Goal: Transaction & Acquisition: Purchase product/service

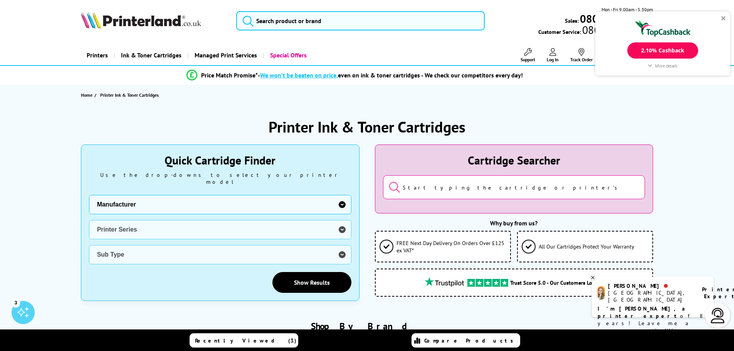
click at [342, 199] on select "Manufacturer Brother Canon Cubify Dell Dymo Epson HP Kodak Konica Minolta Kyoce…" at bounding box center [220, 204] width 263 height 19
select select "1553"
click at [89, 195] on select "Manufacturer Brother Canon Cubify Dell Dymo Epson HP Kodak Konica Minolta Kyoce…" at bounding box center [220, 204] width 263 height 19
click at [172, 220] on select "Printer Series ECOSYS Series FS Series TASKalfa Series" at bounding box center [220, 229] width 263 height 19
select select "33310"
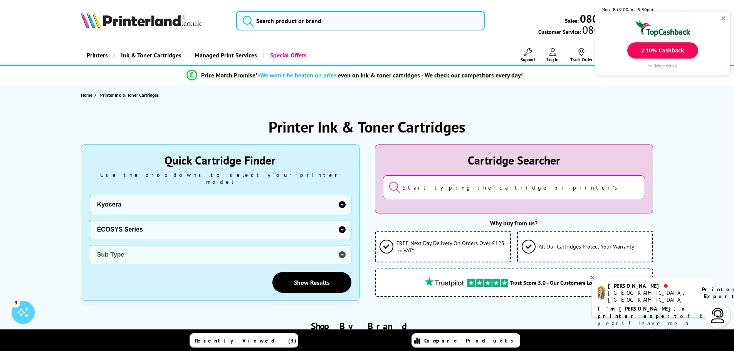
click at [89, 220] on select "Printer Series ECOSYS Series FS Series TASKalfa Series" at bounding box center [220, 229] width 263 height 19
click at [171, 251] on select "Sub Type Kyocera ECOSYS FS-C8520MFP Kyocera ECOSYS FS-C8525MFP Kyocera ECOSYS M…" at bounding box center [220, 254] width 263 height 19
select select "38718"
click at [89, 245] on select "Sub Type Kyocera ECOSYS FS-C8520MFP Kyocera ECOSYS FS-C8525MFP Kyocera ECOSYS M…" at bounding box center [220, 254] width 263 height 19
click at [315, 278] on link "Show Results" at bounding box center [312, 282] width 79 height 21
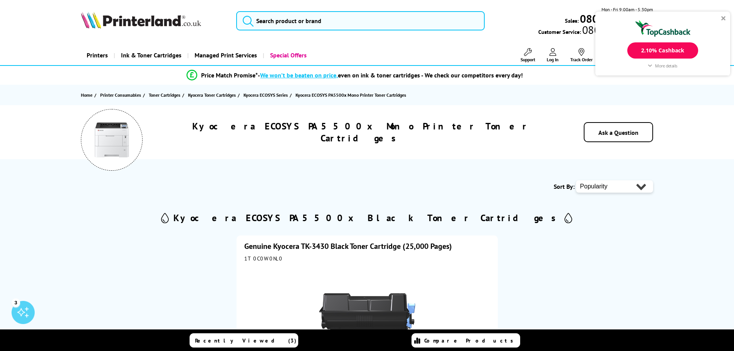
click at [724, 18] on div at bounding box center [724, 18] width 5 height 5
